Goal: Task Accomplishment & Management: Use online tool/utility

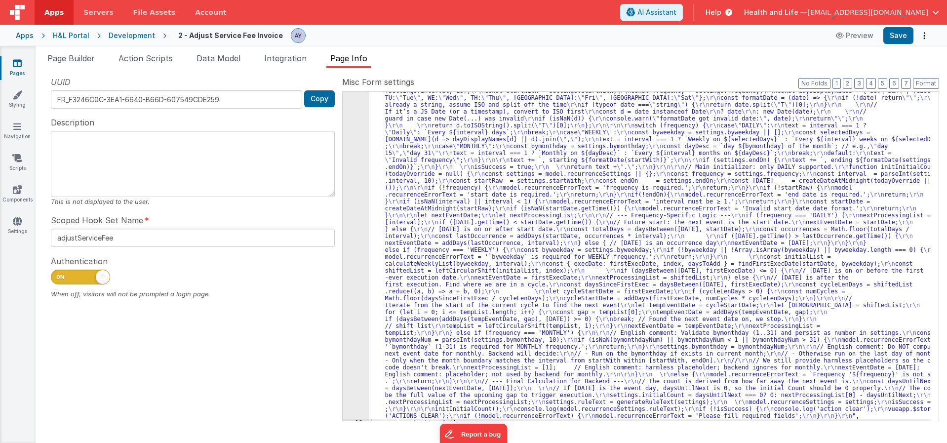
scroll to position [288, 0]
click at [706, 84] on label "Misc Form settings" at bounding box center [640, 82] width 597 height 12
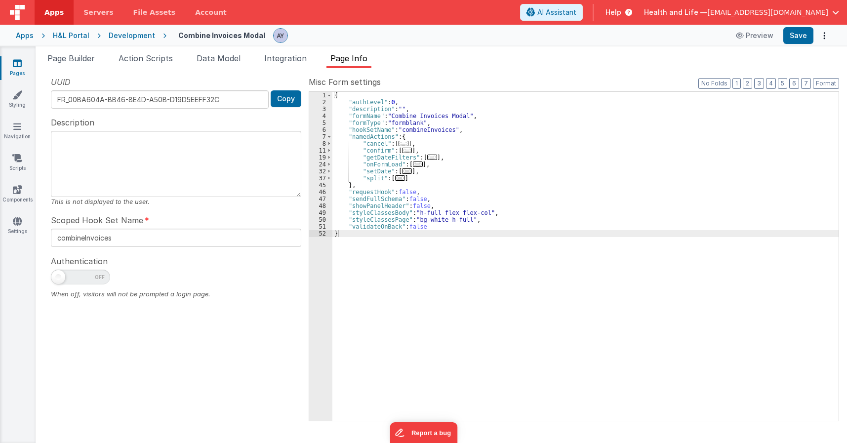
click at [133, 37] on div "Development" at bounding box center [132, 36] width 46 height 10
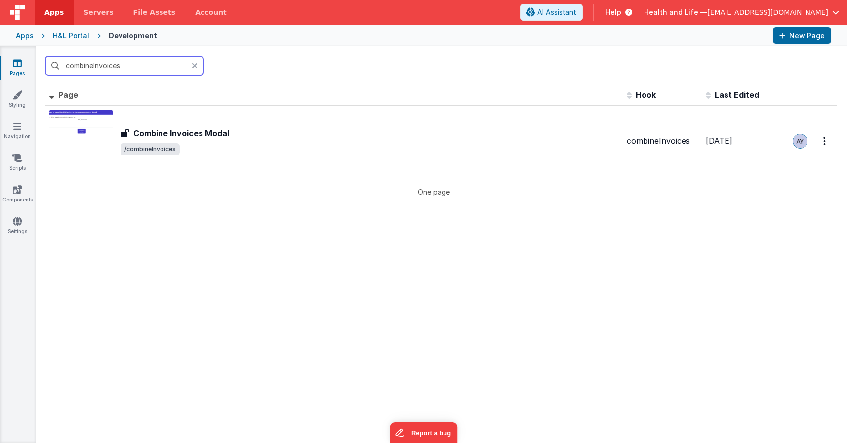
click at [141, 67] on input "combineInvoices" at bounding box center [124, 65] width 158 height 19
click at [150, 66] on input "combineInvoices" at bounding box center [124, 65] width 158 height 19
drag, startPoint x: 164, startPoint y: 65, endPoint x: 51, endPoint y: 65, distance: 112.1
click at [51, 65] on input "combineInvoices" at bounding box center [124, 65] width 158 height 19
click at [131, 72] on input "combineInvoices" at bounding box center [124, 65] width 158 height 19
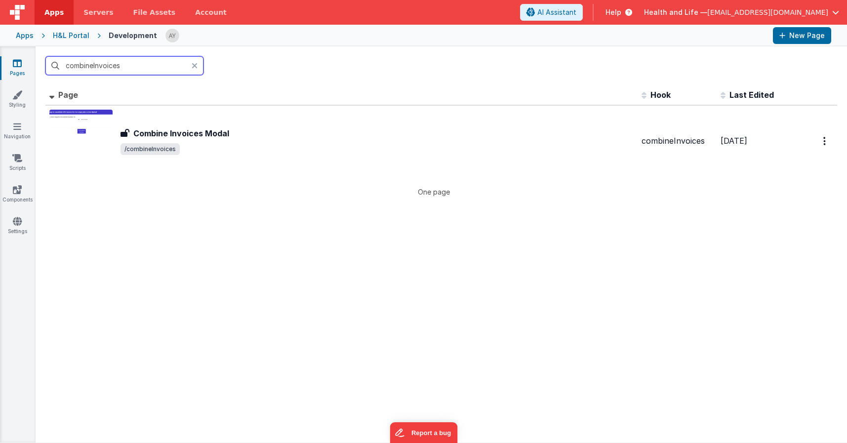
drag, startPoint x: 142, startPoint y: 68, endPoint x: 27, endPoint y: 64, distance: 115.7
click at [27, 64] on section "Pages Styling Navigation Scripts Components Settings combineInvoices Id Page De…" at bounding box center [423, 244] width 847 height 396
type input "d"
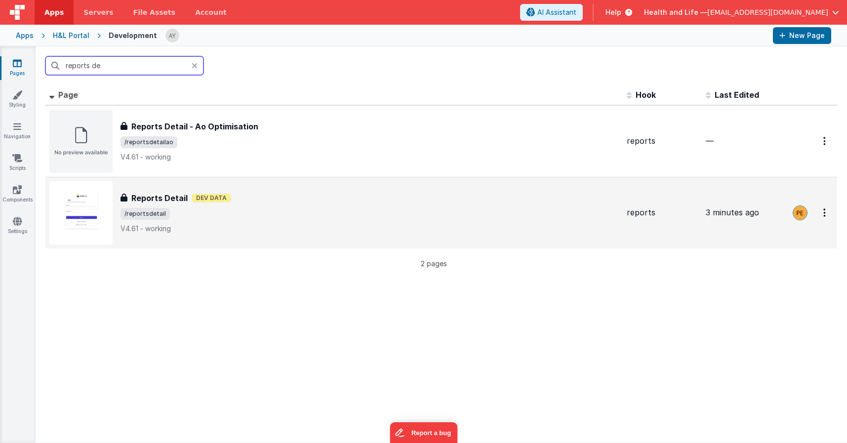
type input "reports de"
click at [306, 214] on span "/reportsdetail" at bounding box center [370, 214] width 498 height 12
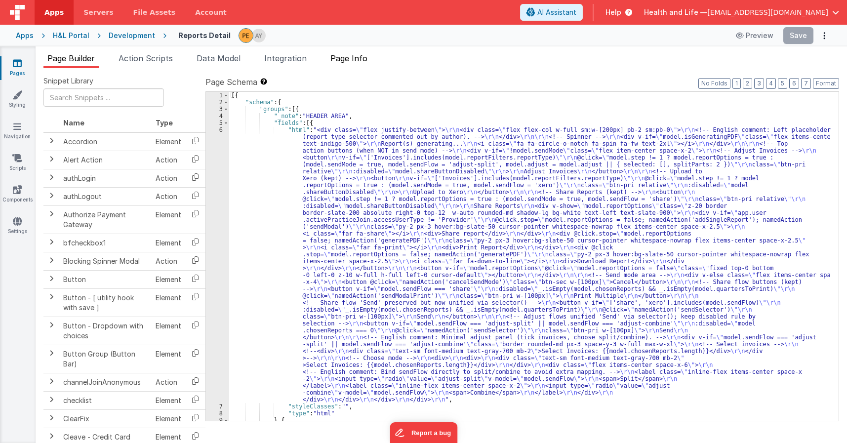
click at [290, 61] on span "Integration" at bounding box center [285, 58] width 42 height 10
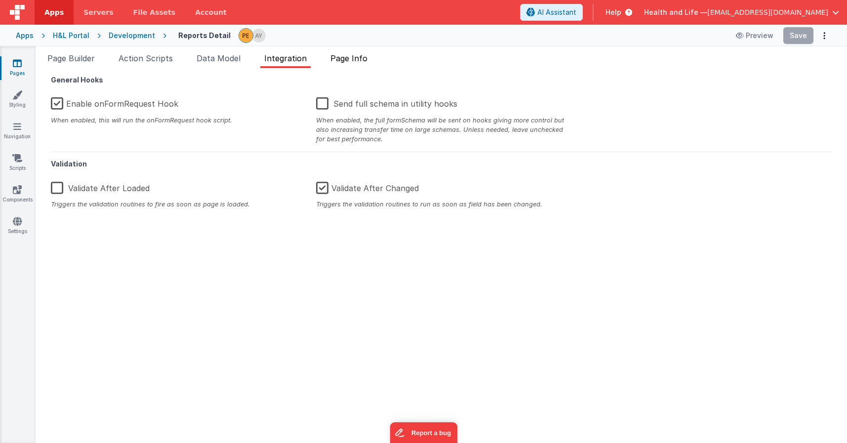
click at [348, 59] on span "Page Info" at bounding box center [348, 58] width 37 height 10
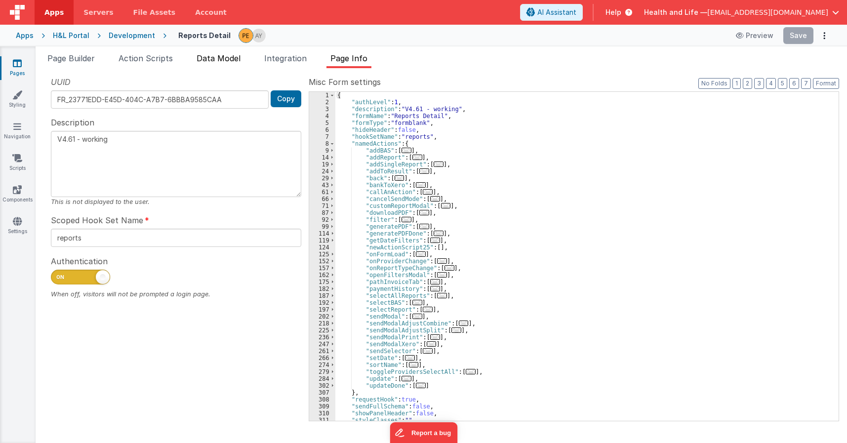
click at [227, 60] on span "Data Model" at bounding box center [219, 58] width 44 height 10
click at [135, 61] on span "Action Scripts" at bounding box center [146, 58] width 54 height 10
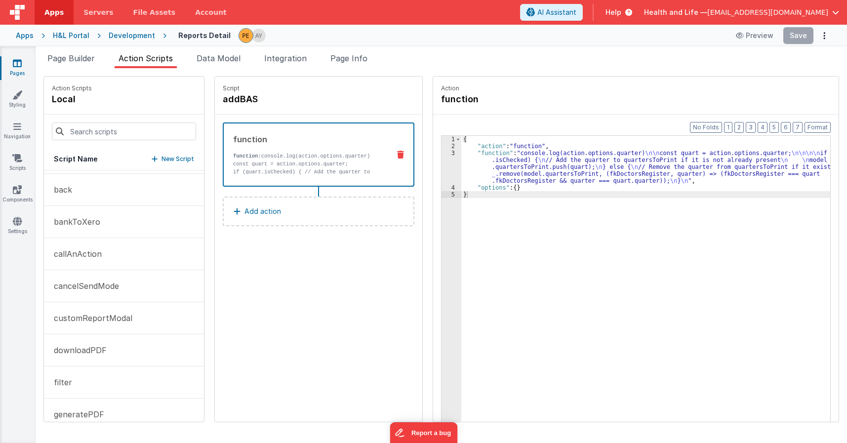
scroll to position [132, 0]
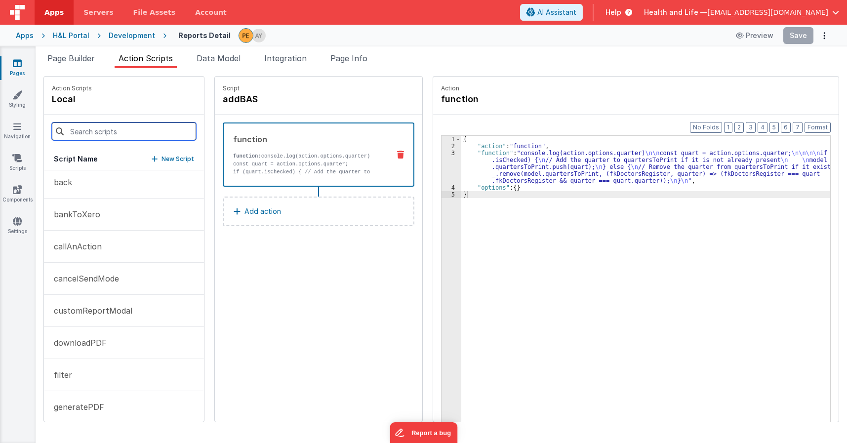
click at [130, 133] on input at bounding box center [124, 132] width 144 height 18
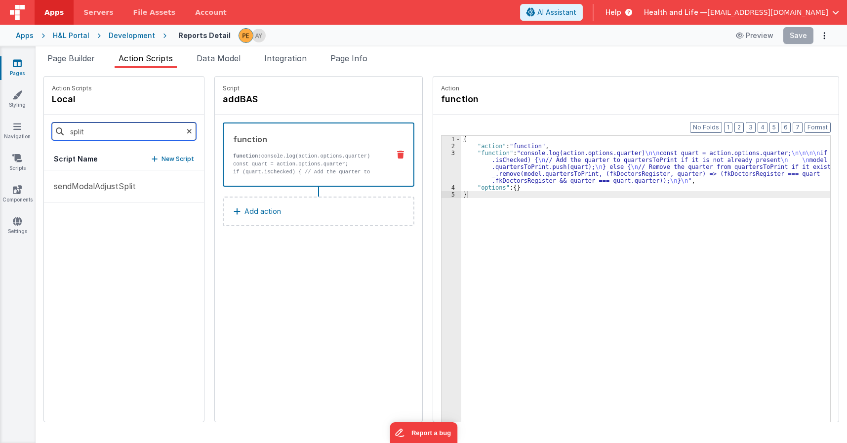
scroll to position [0, 0]
type input "split"
click at [62, 222] on div "sendModalAdjustSplit" at bounding box center [124, 295] width 160 height 251
click at [77, 182] on p "sendModalAdjustSplit" at bounding box center [92, 186] width 88 height 12
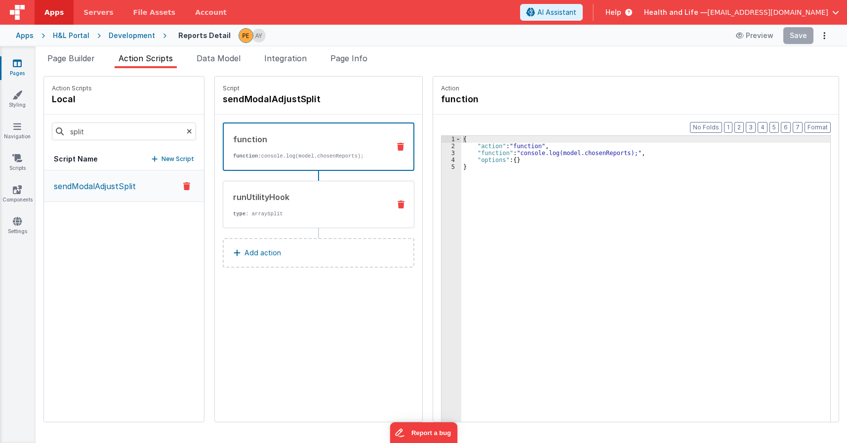
click at [291, 203] on div "runUtilityHook type : arraySplit" at bounding box center [302, 204] width 159 height 27
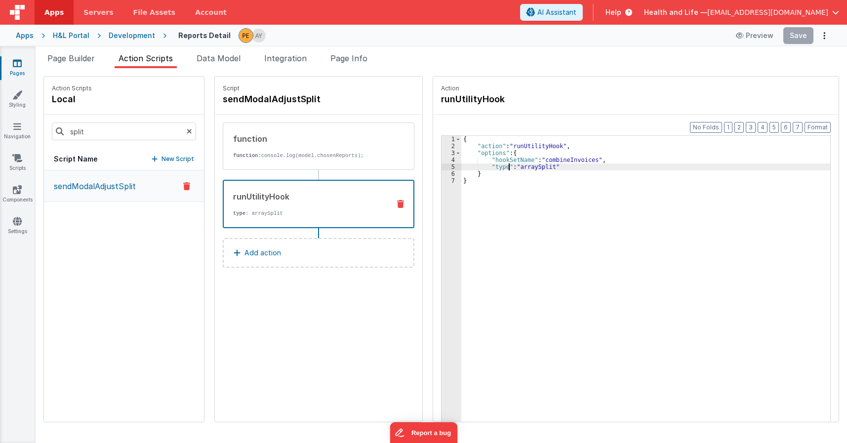
click at [499, 165] on div "{ "action" : "runUtilityHook" , "options" : { "hookSetName" : "combineInvoices"…" at bounding box center [650, 301] width 378 height 330
click at [531, 170] on div "{ "action" : "runUtilityHook" , "options" : { "hookSetName" : "combineInvoices"…" at bounding box center [650, 301] width 378 height 330
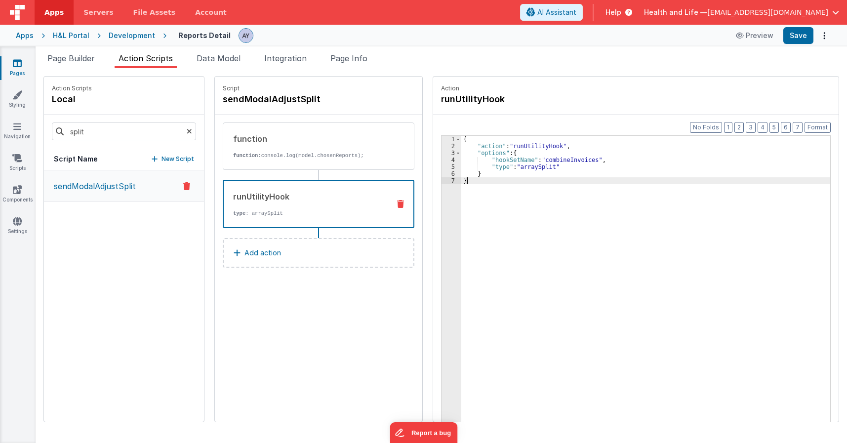
click at [574, 259] on div "{ "action" : "runUtilityHook" , "options" : { "hookSetName" : "combineInvoices"…" at bounding box center [650, 301] width 378 height 330
click at [76, 281] on div "sendModalAdjustSplit" at bounding box center [124, 295] width 160 height 251
click at [78, 66] on li "Page Builder" at bounding box center [70, 60] width 55 height 16
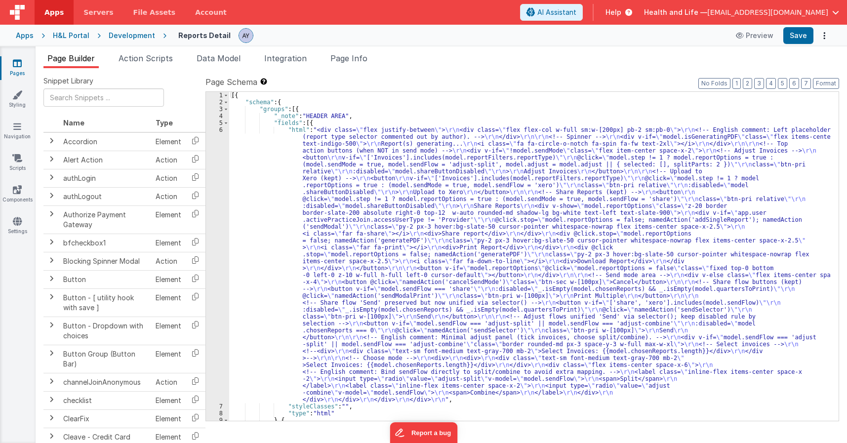
click at [314, 250] on div "[{ "schema" : { "groups" : [{ "_note" : "HEADER AREA" , "fields" : [{ "html" : …" at bounding box center [530, 263] width 602 height 343
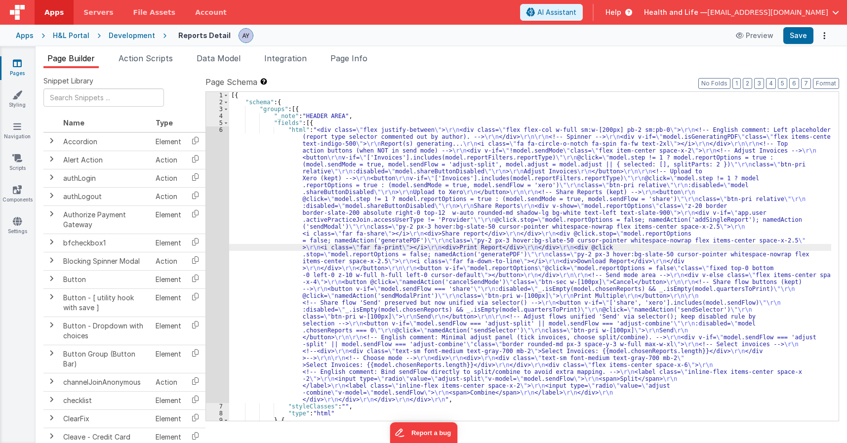
click at [218, 225] on div "6" at bounding box center [217, 264] width 23 height 277
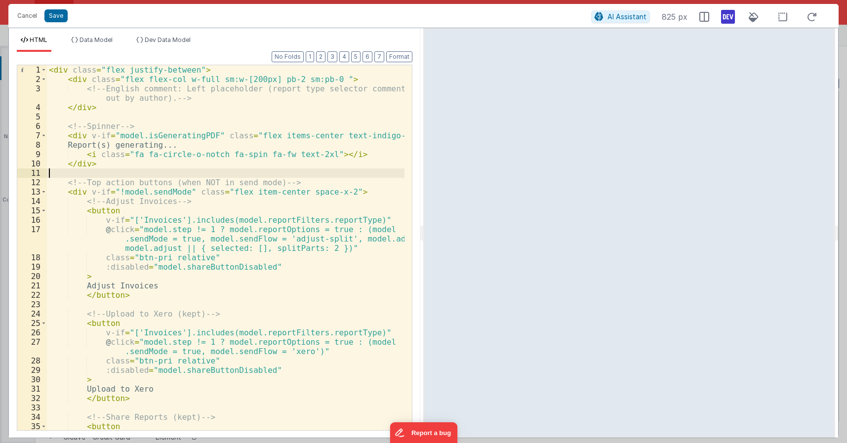
click at [140, 174] on div "< div class = "flex justify-between" > < div class = "flex flex-col w-full sm:w…" at bounding box center [226, 261] width 358 height 393
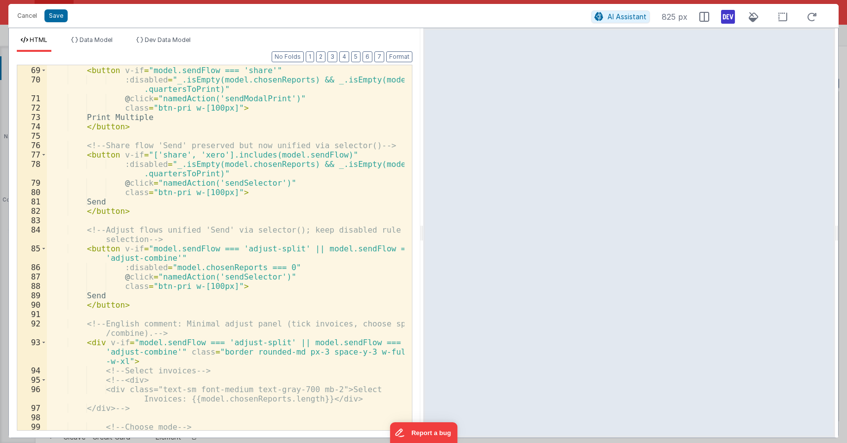
click at [205, 174] on div "<!-- Share flow buttons (kept) --> < button v-if = "model.sendFlow === 'share'"…" at bounding box center [226, 248] width 358 height 384
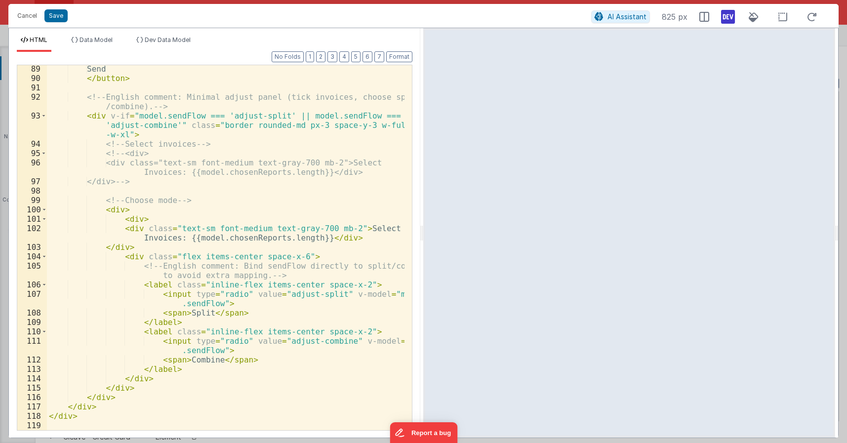
scroll to position [1024, 0]
click at [219, 171] on div "Send </ button > <!-- English comment: Minimal adjust panel (tick invoices, cho…" at bounding box center [226, 256] width 358 height 384
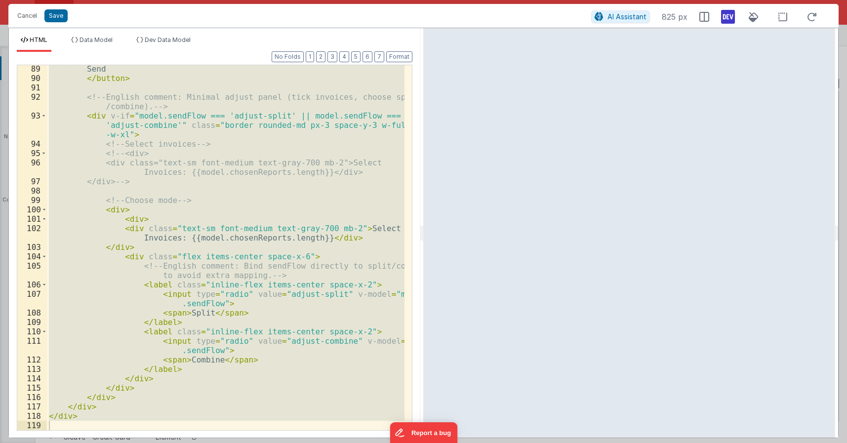
click at [362, 241] on div "Send </ button > <!-- English comment: Minimal adjust panel (tick invoices, cho…" at bounding box center [226, 247] width 358 height 365
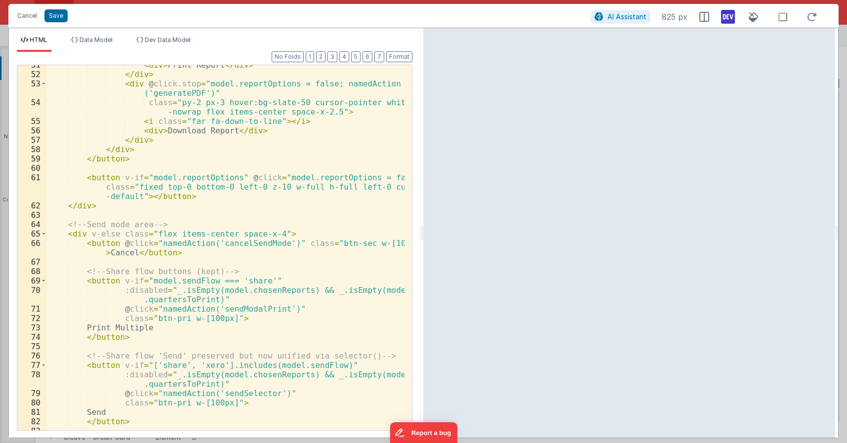
scroll to position [583, 0]
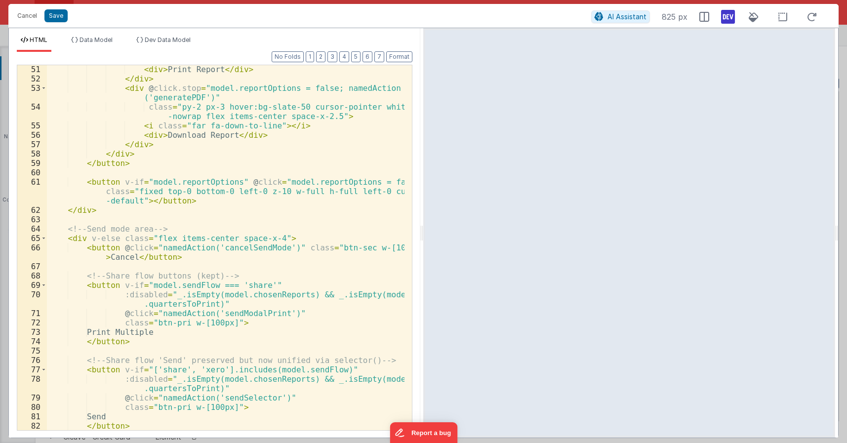
click at [245, 250] on div "< div > Print Report </ div > </ div > < div @ click.stop = "model.reportOption…" at bounding box center [226, 257] width 358 height 384
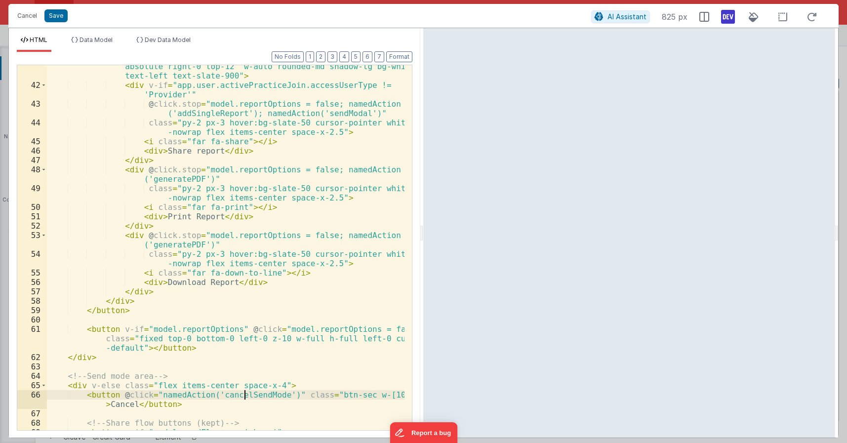
scroll to position [435, 0]
click at [216, 399] on div "< div v-show = "model.reportOptions" class = "z-20 border border-slate-200 abso…" at bounding box center [226, 254] width 358 height 403
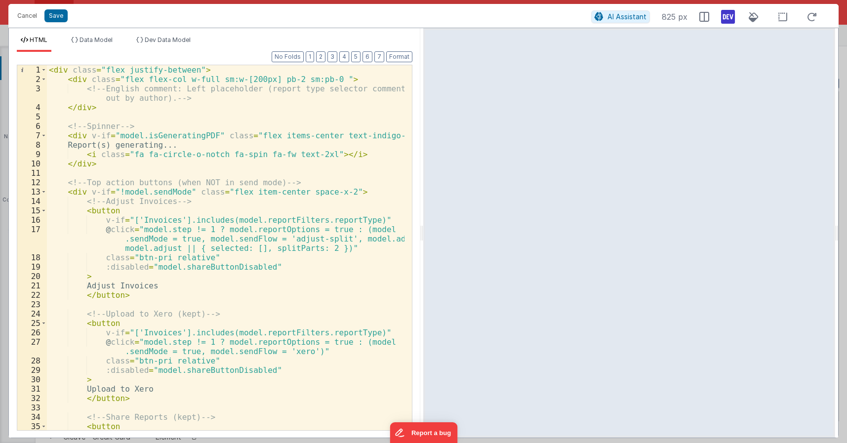
scroll to position [0, 0]
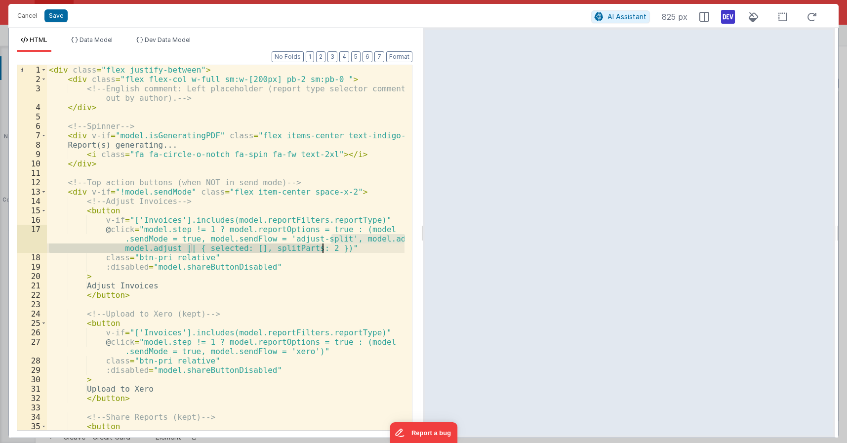
drag, startPoint x: 331, startPoint y: 240, endPoint x: 323, endPoint y: 247, distance: 10.8
click at [323, 247] on div "< div class = "flex justify-between" > < div class = "flex flex-col w-full sm:w…" at bounding box center [226, 261] width 358 height 393
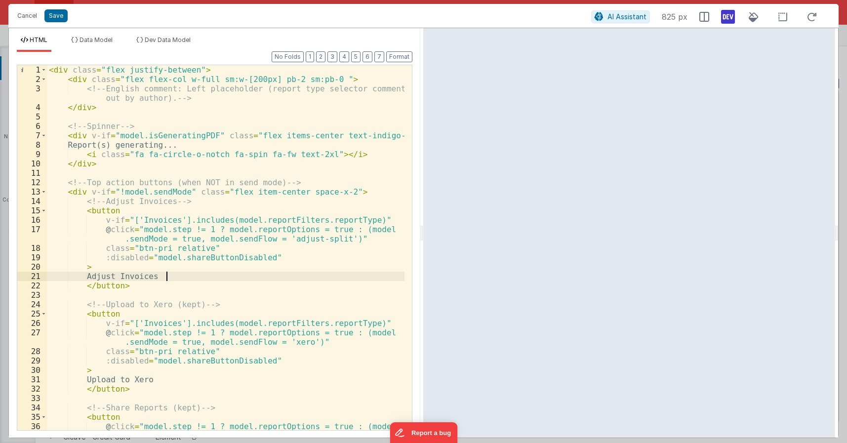
click at [252, 278] on div "< div class = "flex justify-between" > < div class = "flex flex-col w-full sm:w…" at bounding box center [226, 261] width 358 height 393
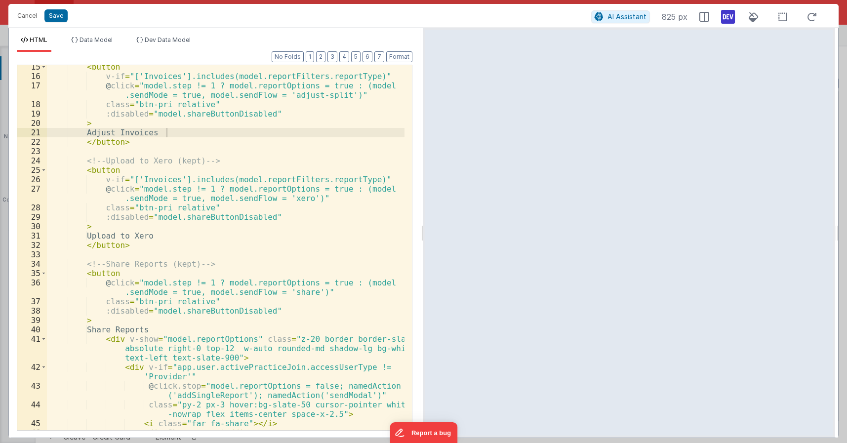
scroll to position [148, 0]
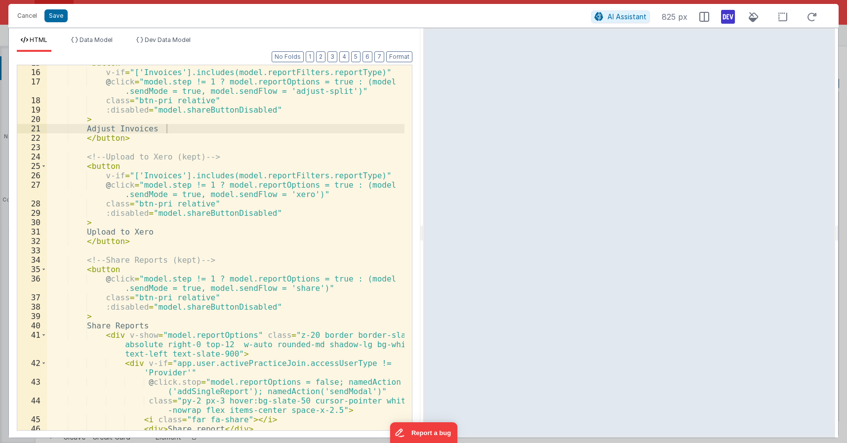
click at [330, 211] on div "< button v-if = "['Invoices'].includes(model.reportFilters.reportType)" @ click…" at bounding box center [226, 250] width 358 height 384
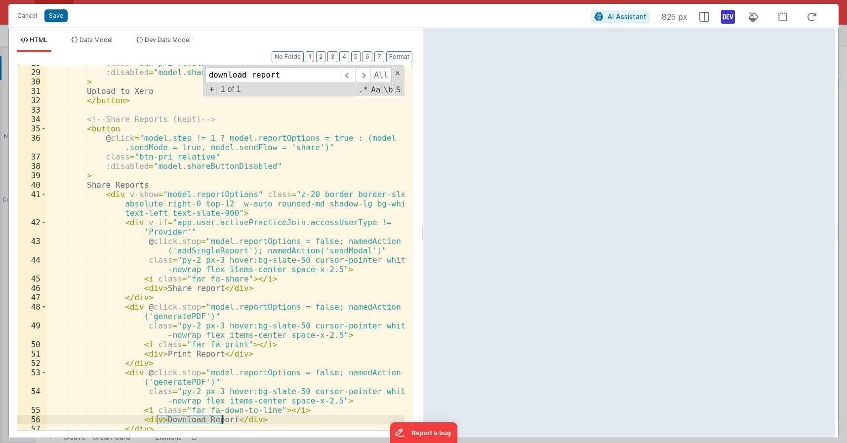
scroll to position [288, 0]
type input "download report"
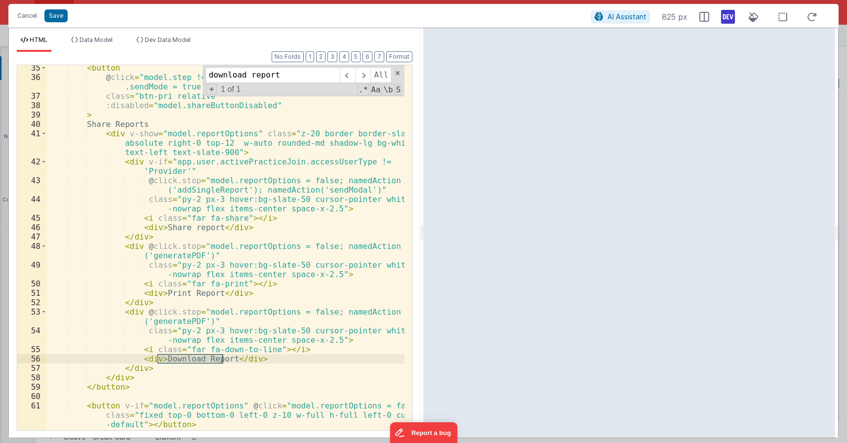
scroll to position [348, 0]
click at [29, 24] on div "Cancel Save AI Assistant 825 px" at bounding box center [423, 16] width 830 height 24
click at [29, 18] on button "Cancel" at bounding box center [27, 16] width 30 height 14
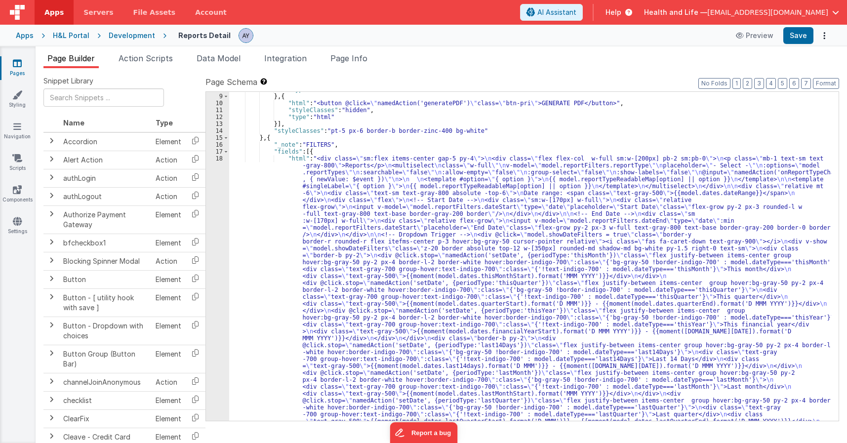
scroll to position [326, 0]
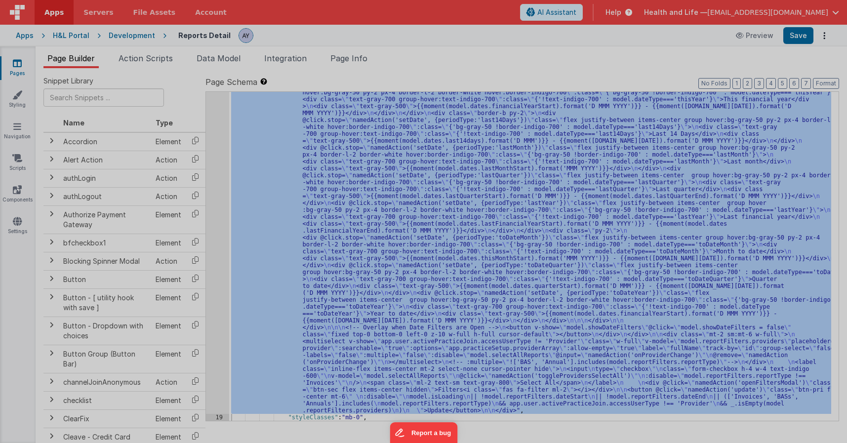
scroll to position [549, 0]
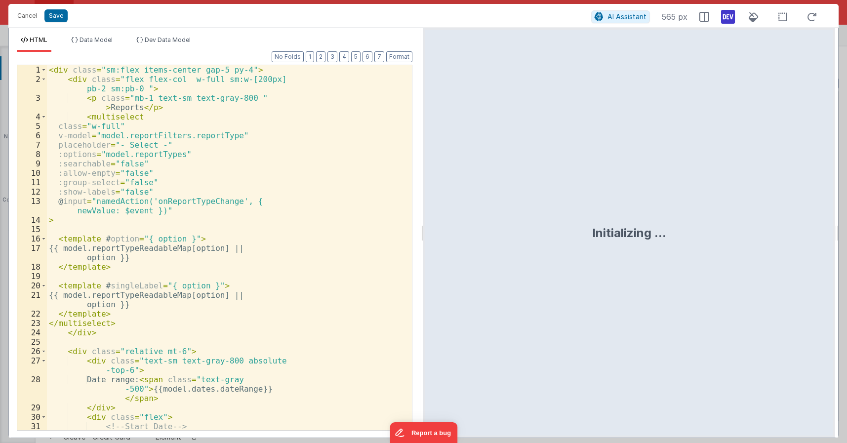
click at [228, 184] on div "< div class = "sm:flex items-center gap-5 py-4" > < div class = "flex flex-col …" at bounding box center [226, 257] width 358 height 384
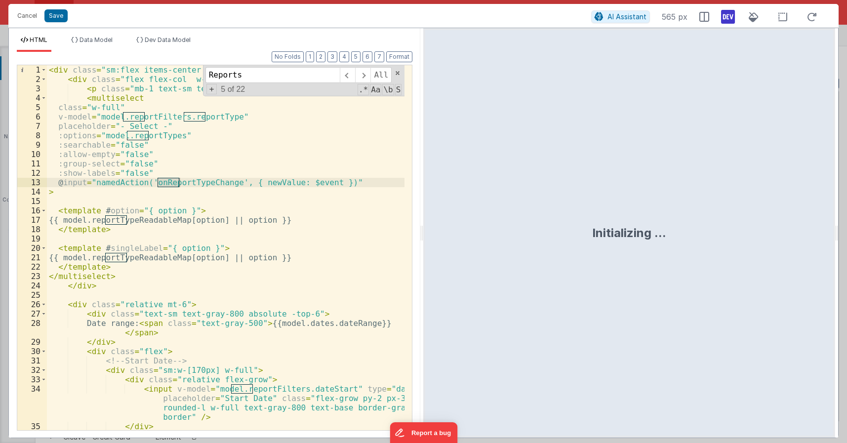
scroll to position [1883, 0]
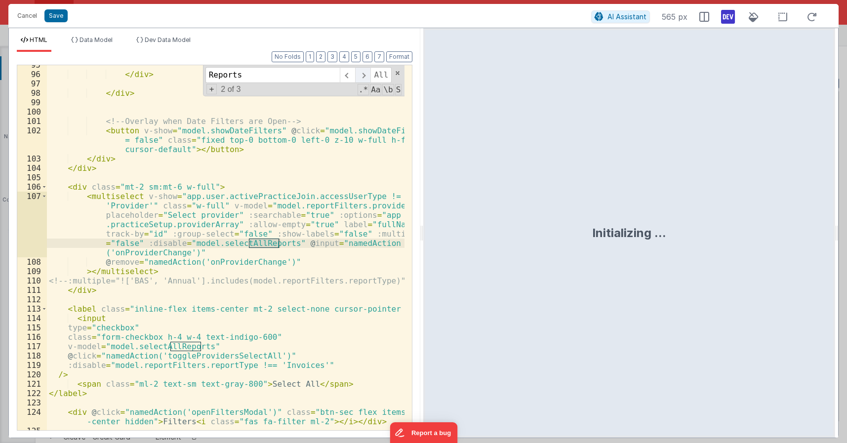
type input "Reports"
click at [366, 73] on span at bounding box center [362, 75] width 15 height 16
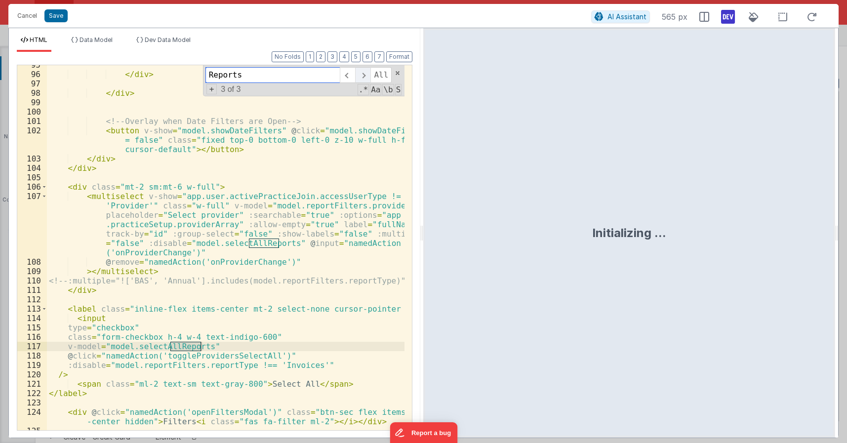
click at [366, 73] on span at bounding box center [362, 75] width 15 height 16
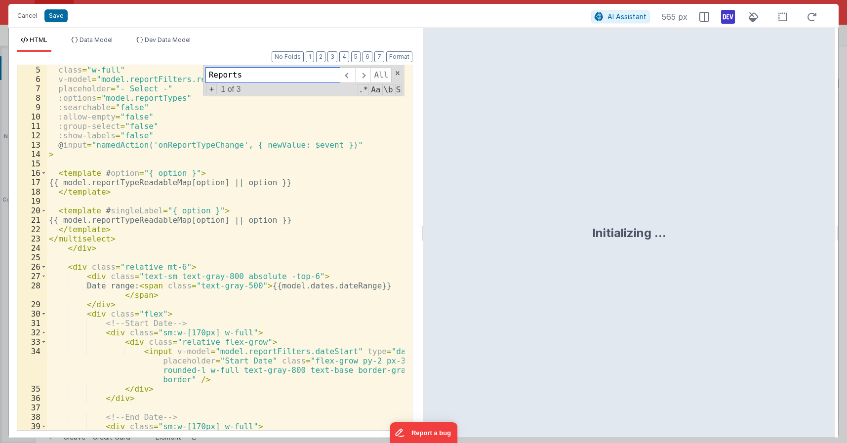
scroll to position [0, 0]
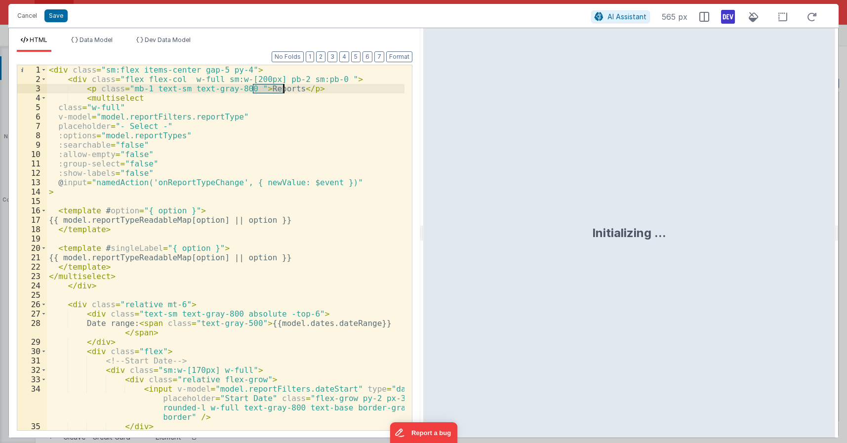
click at [291, 119] on div "< div class = "sm:flex items-center gap-5 py-4" > < div class = "flex flex-col …" at bounding box center [226, 257] width 358 height 384
click at [173, 150] on div "< div class = "sm:flex items-center gap-5 py-4" > < div class = "flex flex-col …" at bounding box center [226, 257] width 358 height 384
click at [152, 183] on div "< div class = "sm:flex items-center gap-5 py-4" > < div class = "flex flex-col …" at bounding box center [226, 257] width 358 height 384
click at [182, 182] on div "< div class = "sm:flex items-center gap-5 py-4" > < div class = "flex flex-col …" at bounding box center [226, 257] width 358 height 384
click at [30, 14] on button "Cancel" at bounding box center [27, 16] width 30 height 14
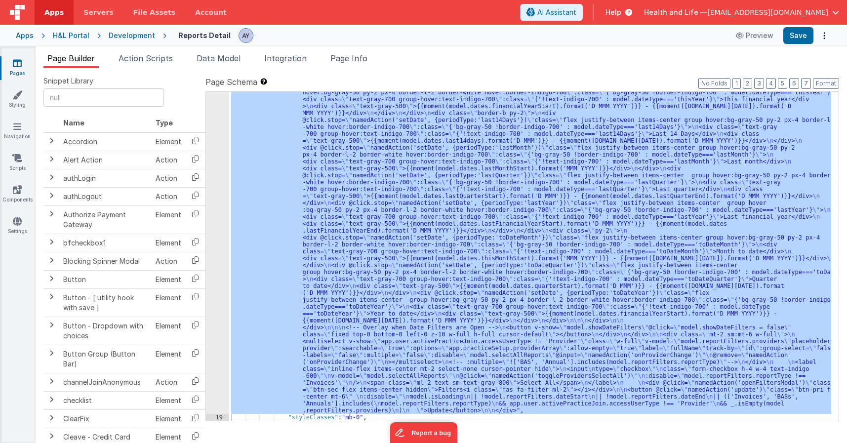
click at [145, 60] on span "Action Scripts" at bounding box center [146, 58] width 54 height 10
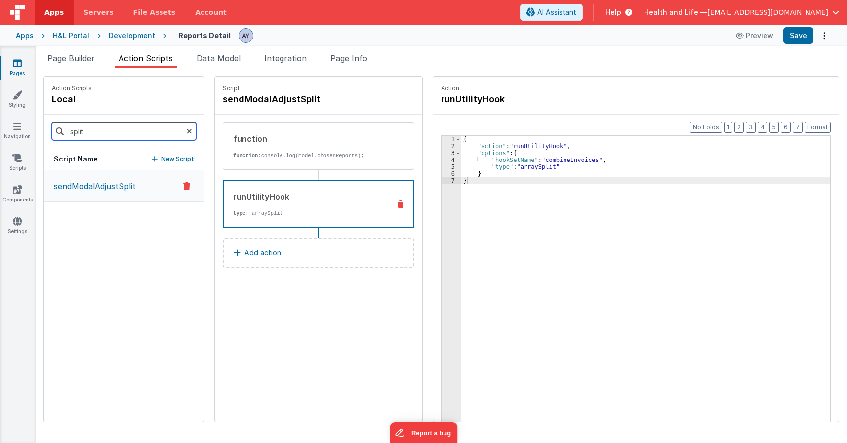
click at [173, 133] on input "split" at bounding box center [124, 132] width 144 height 18
drag, startPoint x: 179, startPoint y: 131, endPoint x: 126, endPoint y: 136, distance: 53.1
click at [187, 131] on icon at bounding box center [189, 132] width 5 height 34
click at [126, 136] on input "split" at bounding box center [124, 132] width 144 height 18
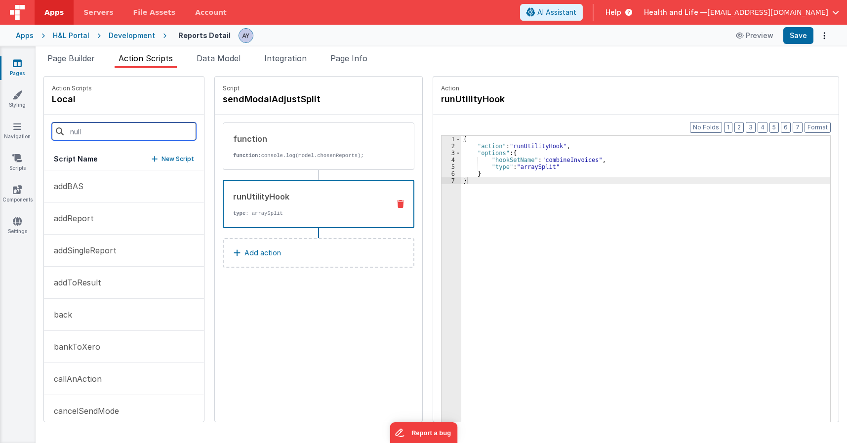
click at [130, 134] on input at bounding box center [124, 132] width 144 height 18
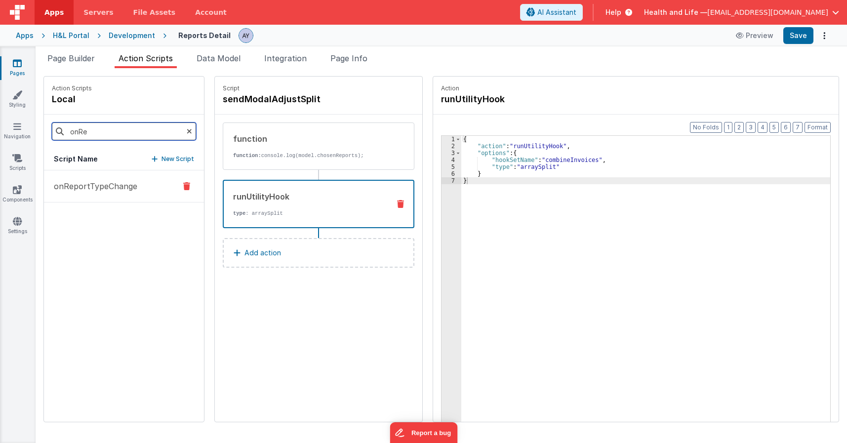
type input "onRe"
click at [96, 195] on button "onReportTypeChange" at bounding box center [124, 186] width 160 height 32
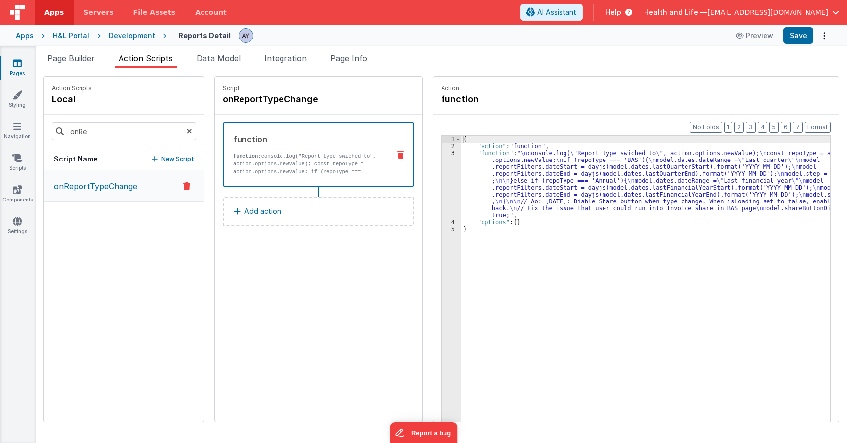
click at [519, 168] on div "{ "action" : "function" , "function" : " \n console.log( \" Report type swiched…" at bounding box center [650, 301] width 378 height 330
click at [442, 178] on div "3" at bounding box center [452, 184] width 20 height 69
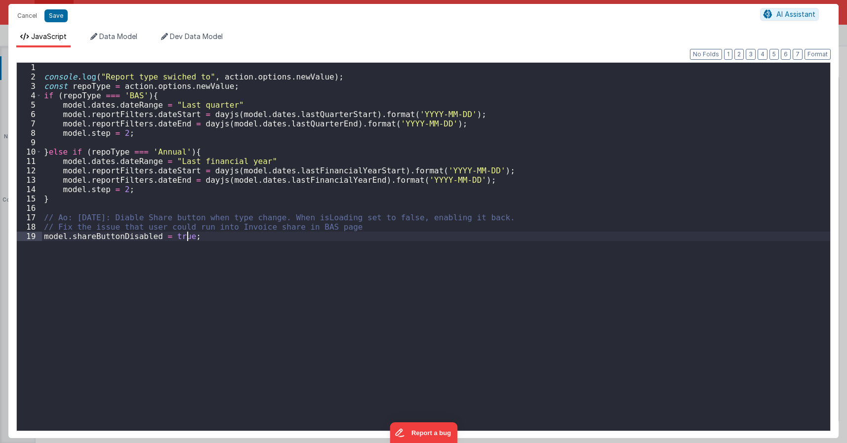
click at [321, 262] on div "console . log ( "Report type swiched to" , action . options . newValue ) ; cons…" at bounding box center [436, 256] width 788 height 387
paste textarea
type textarea "r'w"
type textarea "r"
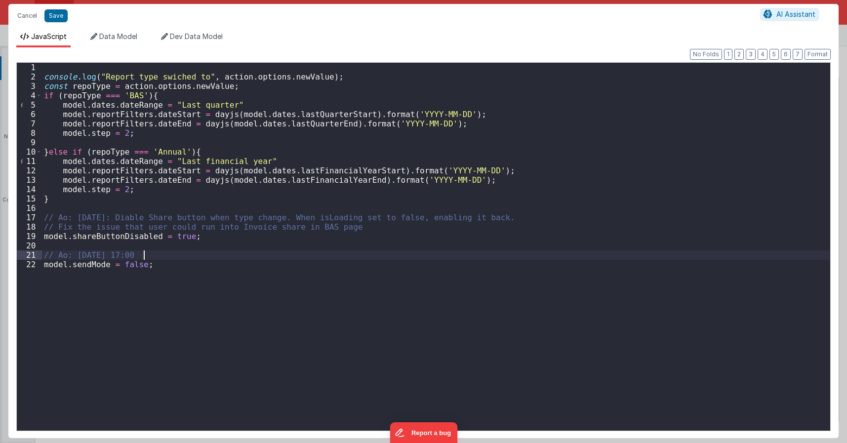
type textarea "In"
type textarea "c"
click at [63, 14] on button "Save" at bounding box center [55, 15] width 23 height 13
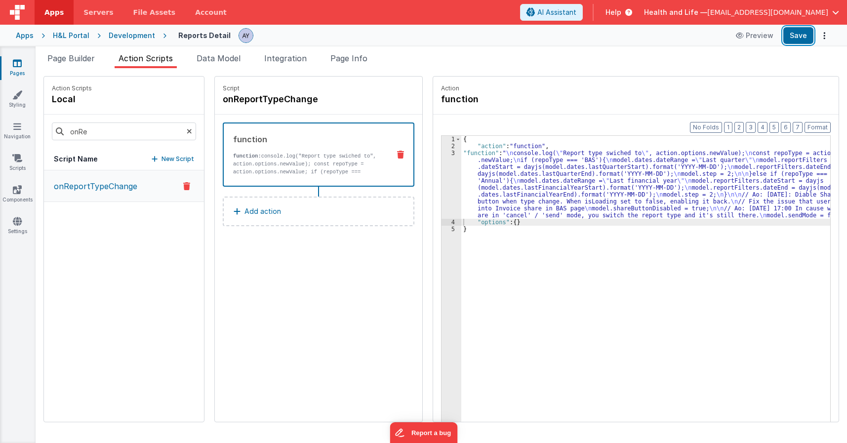
click at [799, 42] on button "Save" at bounding box center [798, 35] width 30 height 17
click at [484, 231] on div "{ "action" : "function" , "function" : " \n console.log( \" Report type swiched…" at bounding box center [650, 301] width 378 height 330
click at [590, 159] on div "{ "action" : "function" , "function" : " \n console.log( \" Report type swiched…" at bounding box center [650, 301] width 378 height 330
